Goal: Information Seeking & Learning: Learn about a topic

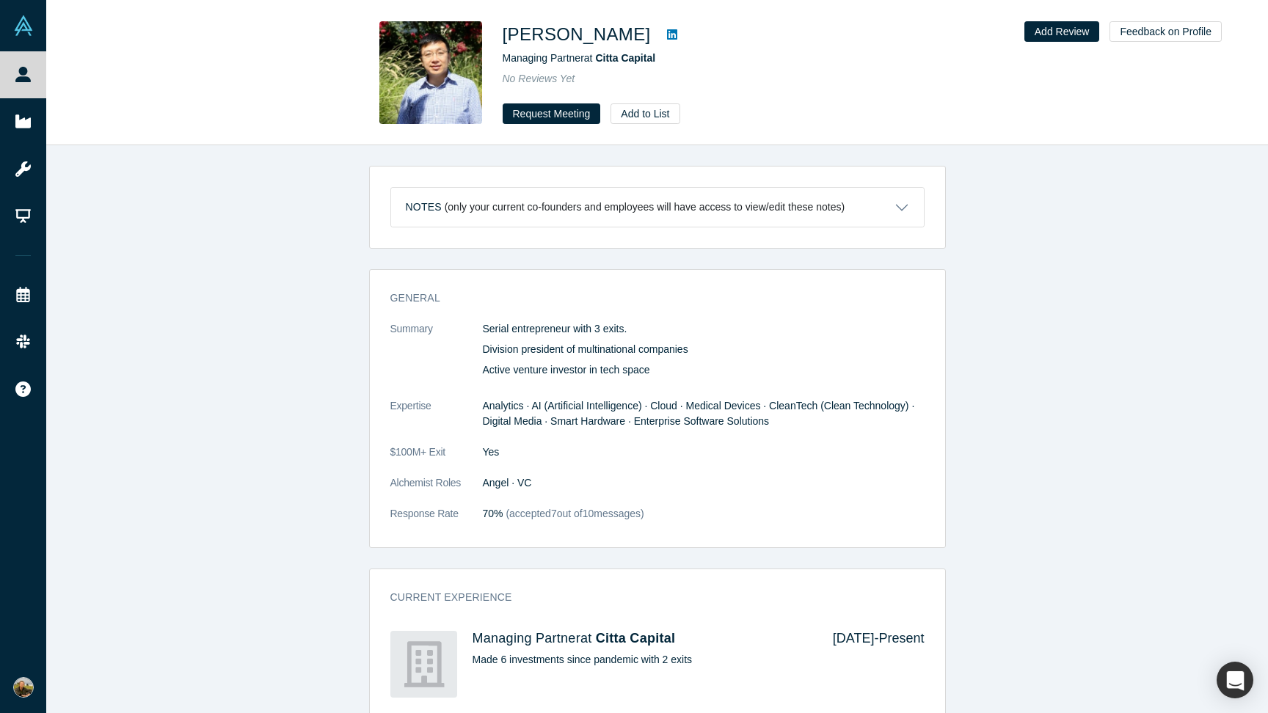
click at [319, 251] on div "Notes (only your current co-founders and employees will have access to view/edi…" at bounding box center [657, 429] width 1222 height 568
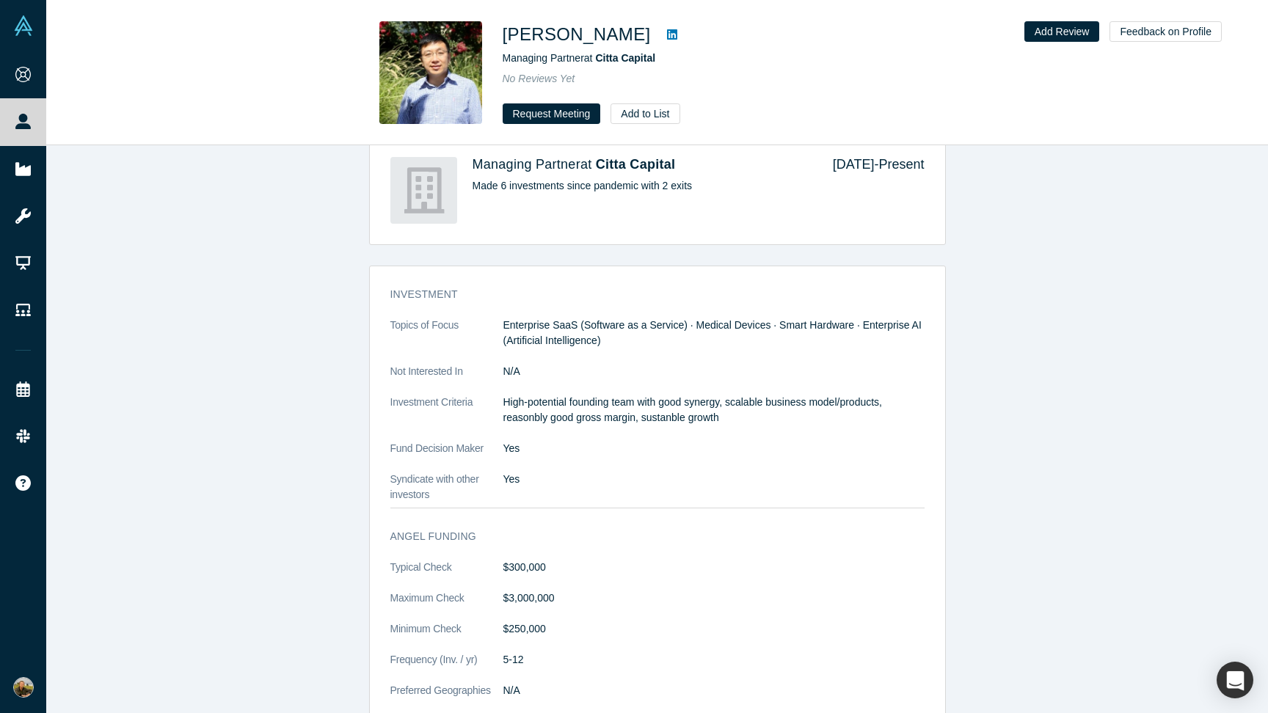
scroll to position [476, 0]
